Goal: Task Accomplishment & Management: Use online tool/utility

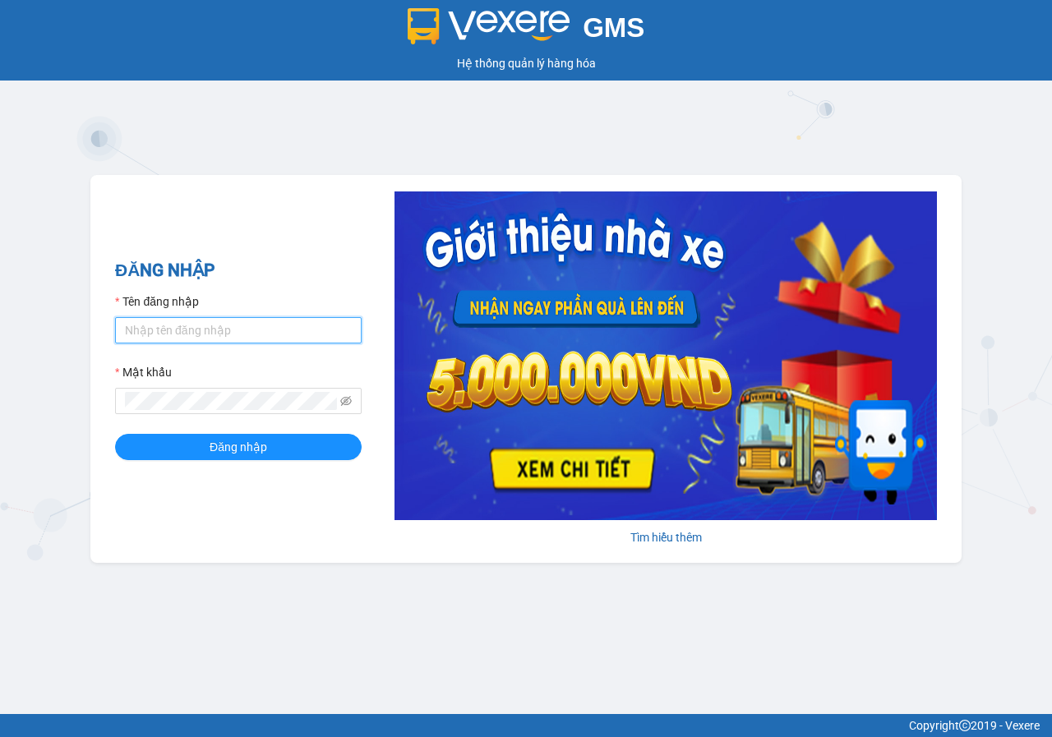
click at [214, 339] on input "Tên đăng nhập" at bounding box center [238, 330] width 247 height 26
type input "loan.phuchai"
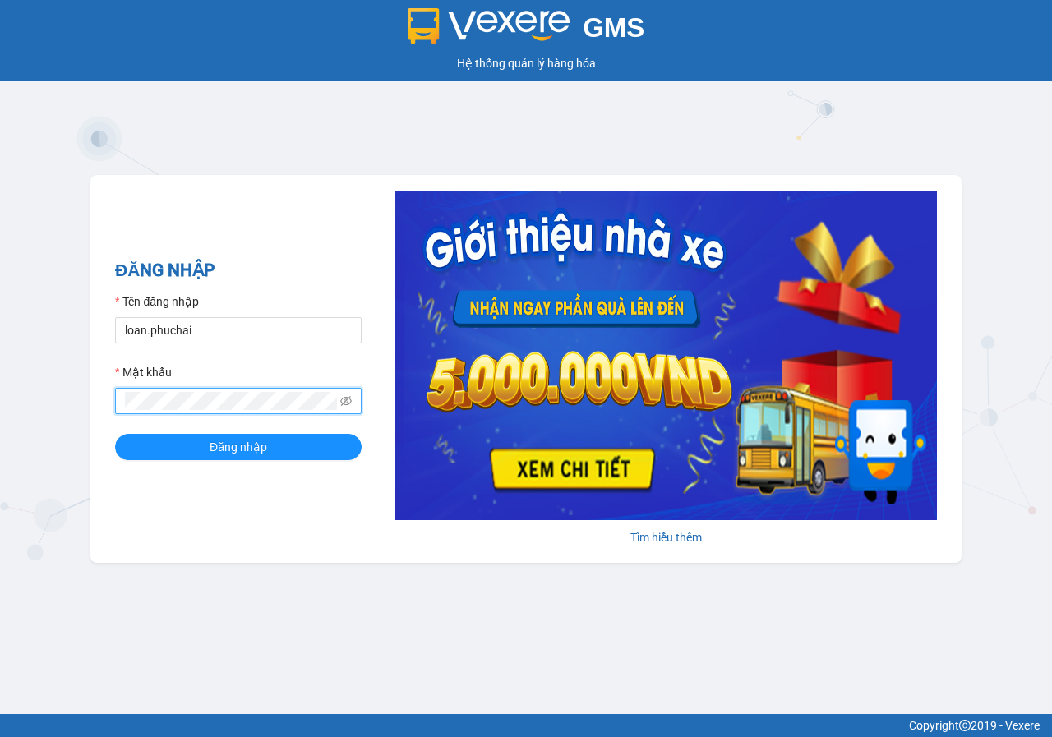
click at [115, 434] on button "Đăng nhập" at bounding box center [238, 447] width 247 height 26
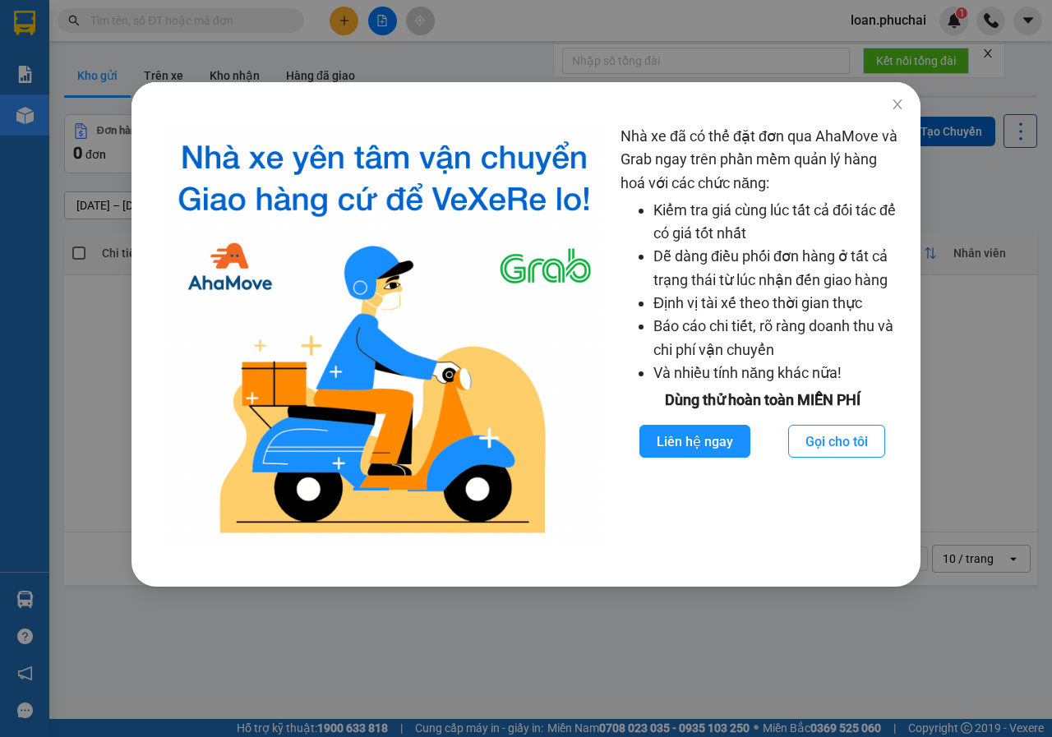
click at [400, 32] on div "Nhà xe đã có thể đặt đơn qua AhaMove và Grab ngay trên phần mềm quản lý hàng ho…" at bounding box center [526, 368] width 1052 height 737
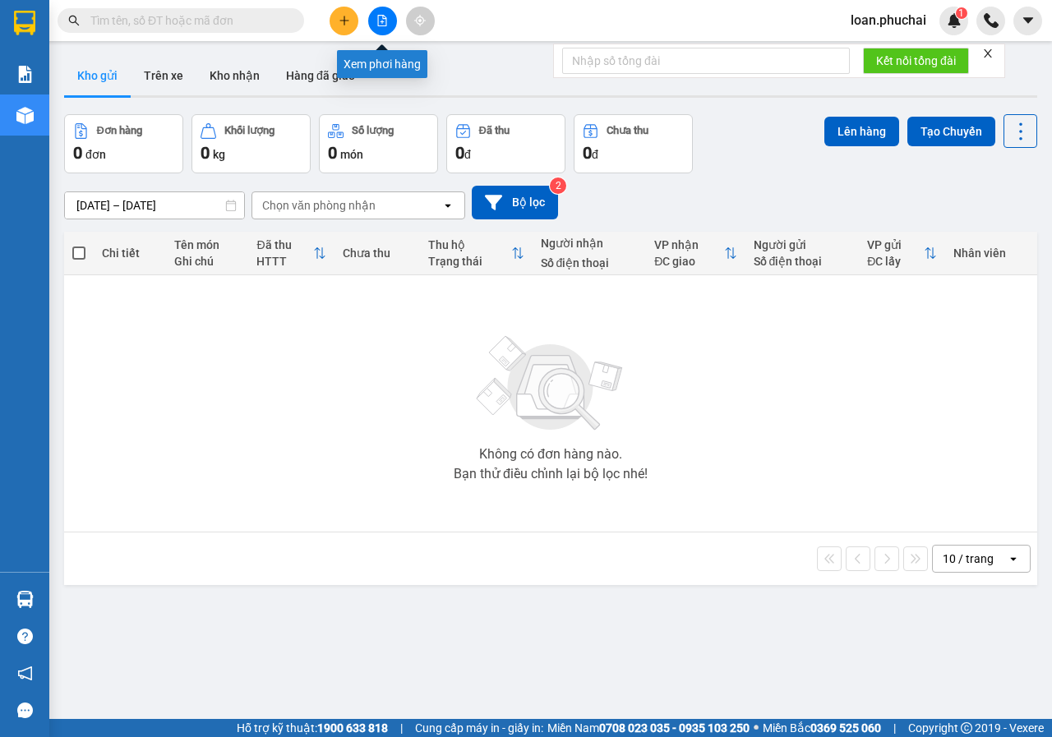
click at [375, 21] on button at bounding box center [382, 21] width 29 height 29
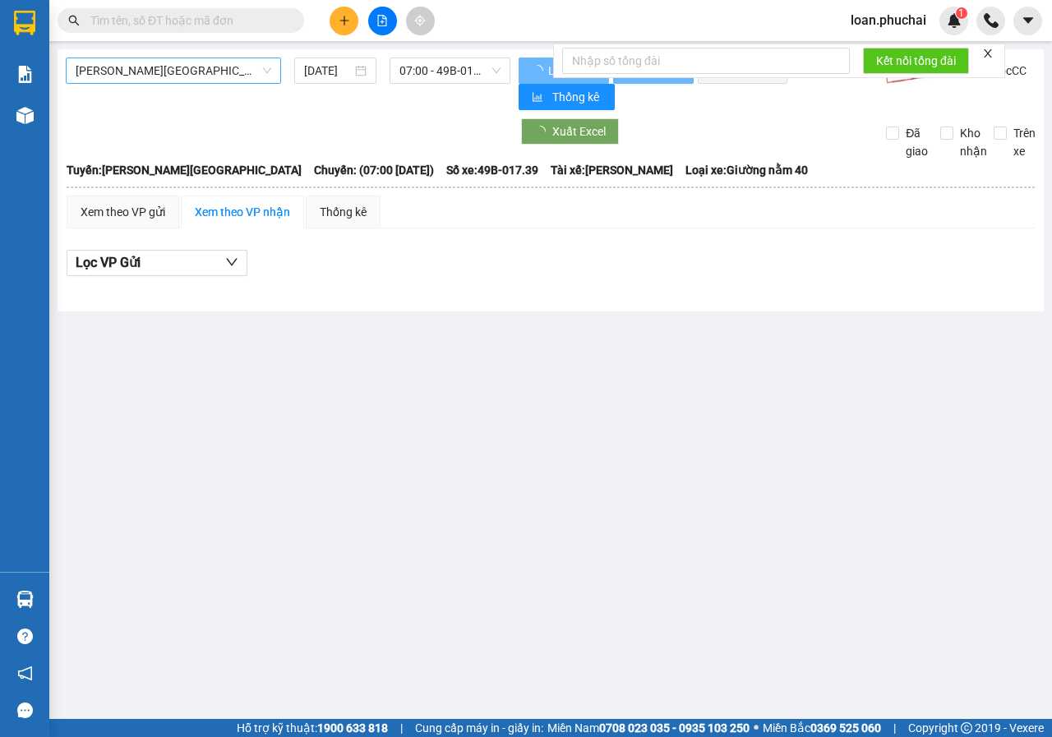
click at [184, 69] on span "Gia Lai - Đà Lạt" at bounding box center [174, 70] width 196 height 25
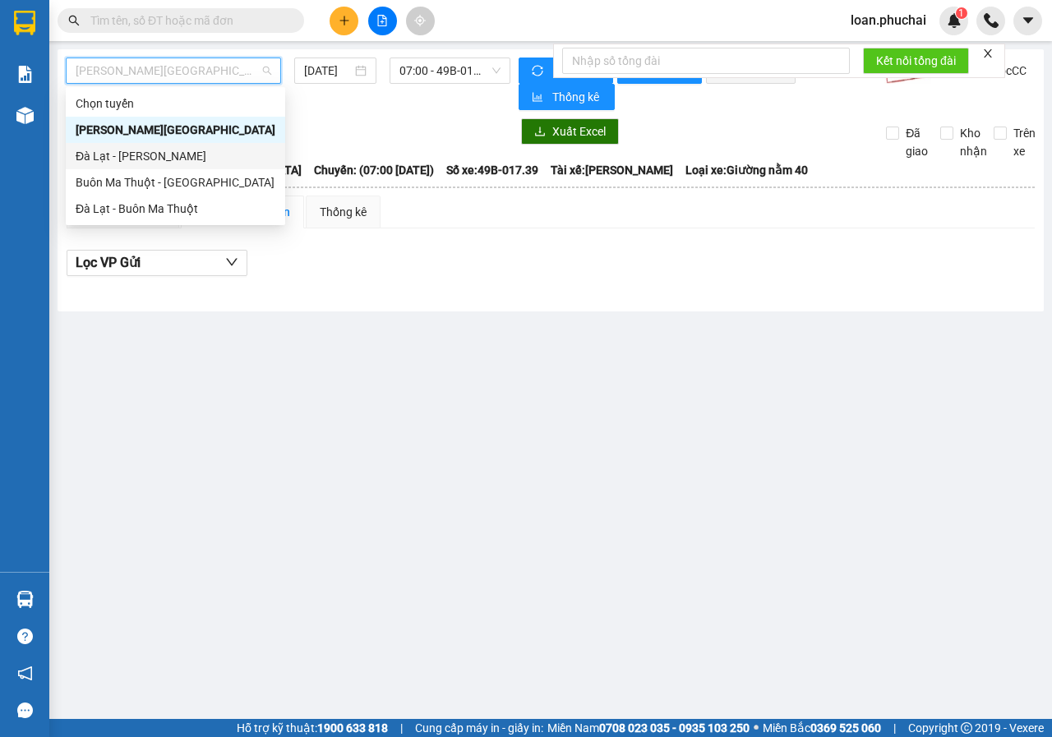
click at [151, 152] on div "Đà Lạt - Gia Lai" at bounding box center [176, 156] width 200 height 18
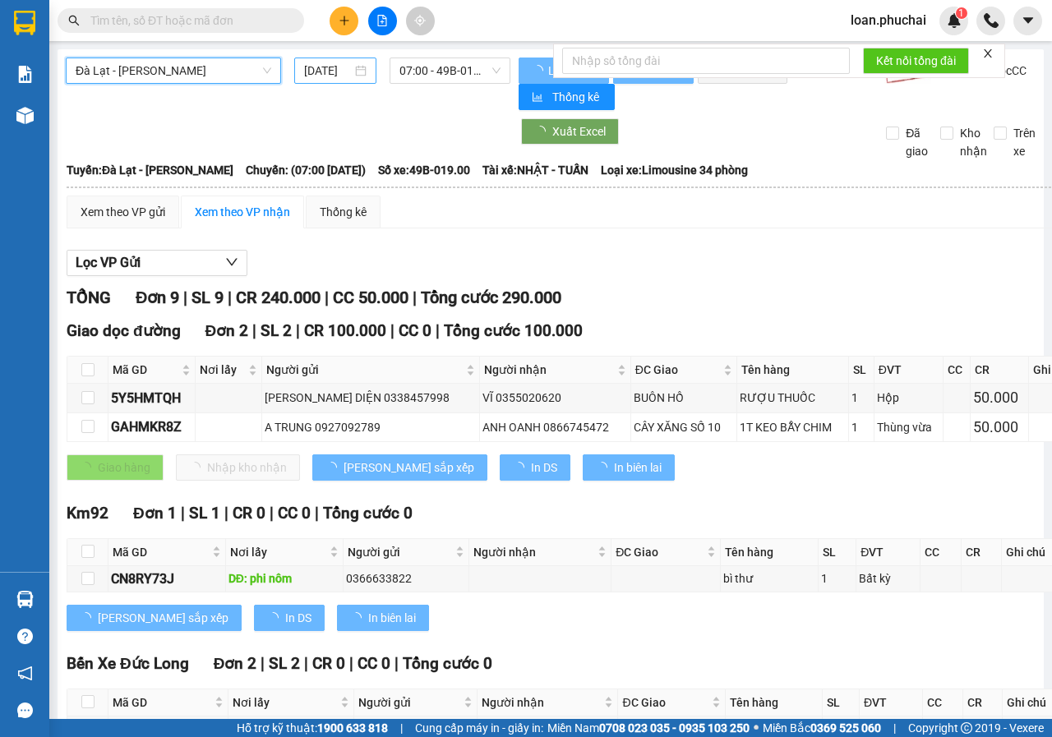
click at [323, 77] on input "12/08/2025" at bounding box center [328, 71] width 48 height 18
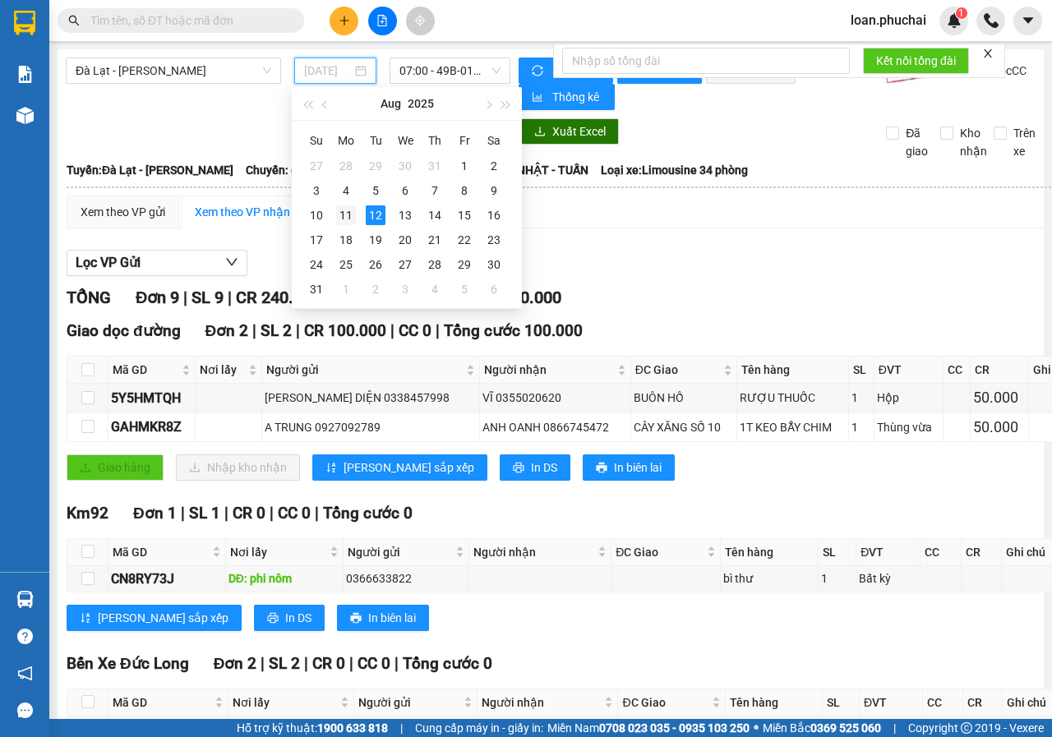
click at [343, 211] on div "11" at bounding box center [346, 215] width 20 height 20
type input "11/08/2025"
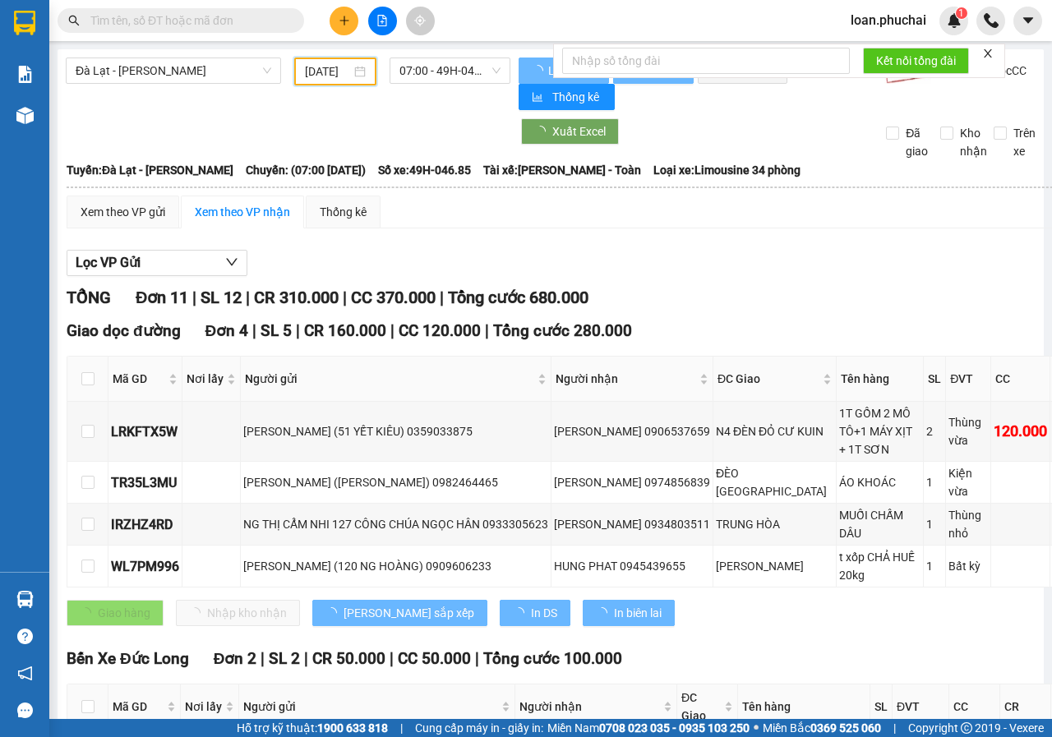
click at [413, 71] on span "07:00 - 49H-046.85" at bounding box center [449, 70] width 100 height 25
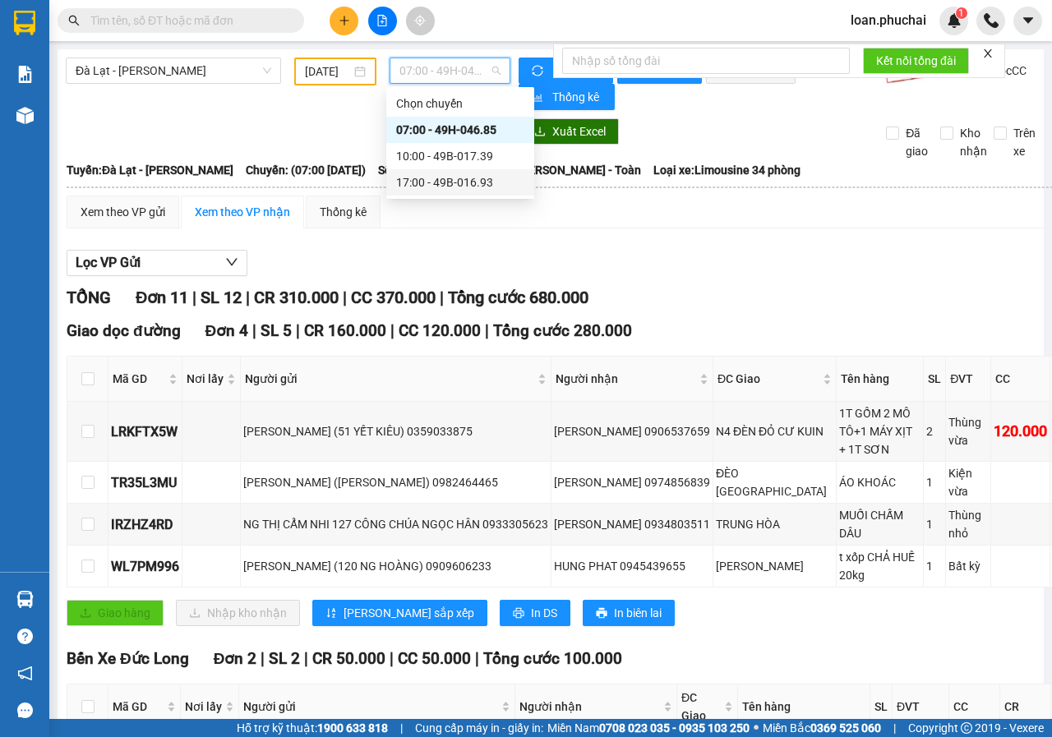
click at [446, 181] on div "17:00 - 49B-016.93" at bounding box center [460, 182] width 128 height 18
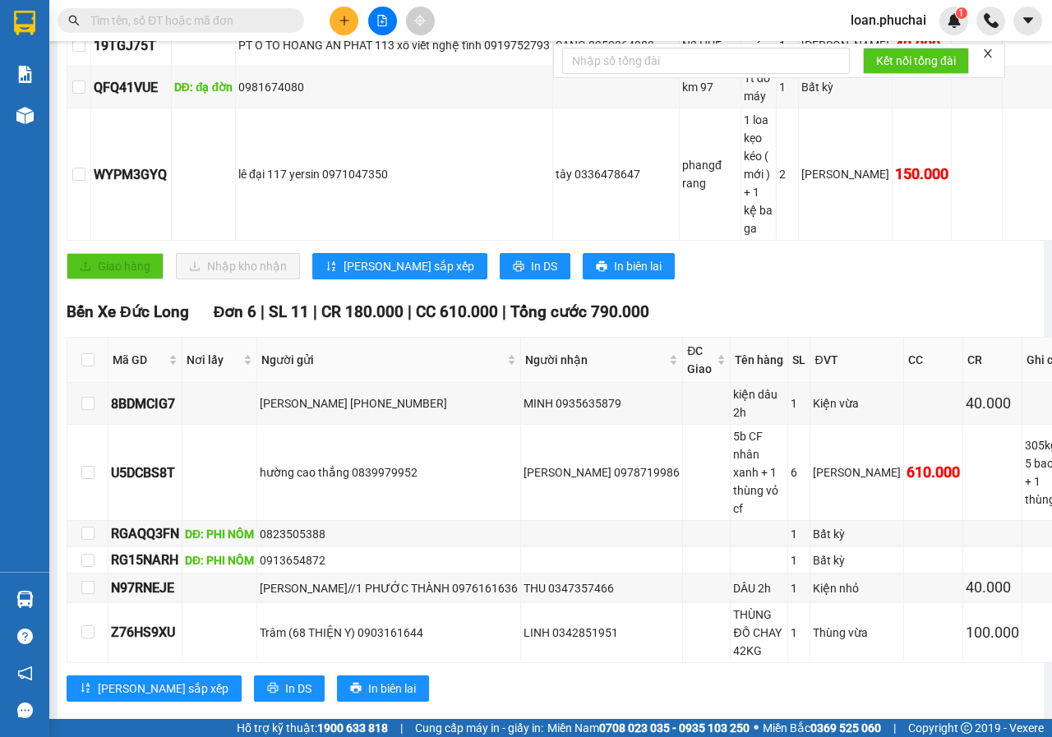
scroll to position [730, 0]
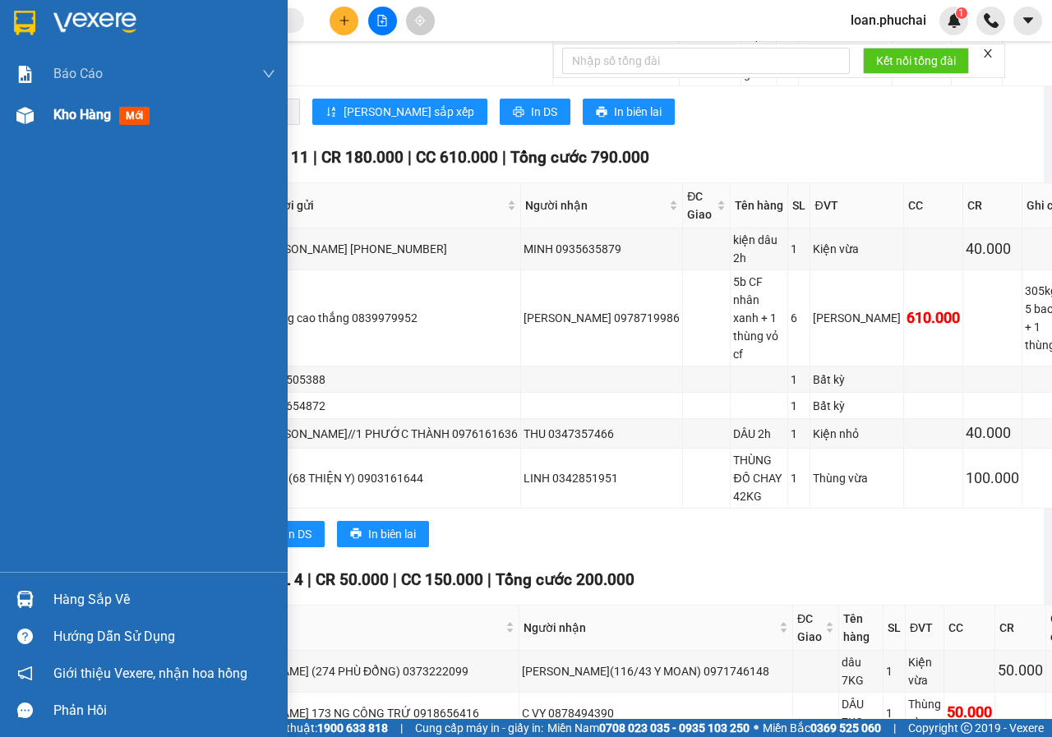
click at [16, 107] on img at bounding box center [24, 115] width 17 height 17
